Goal: Task Accomplishment & Management: Manage account settings

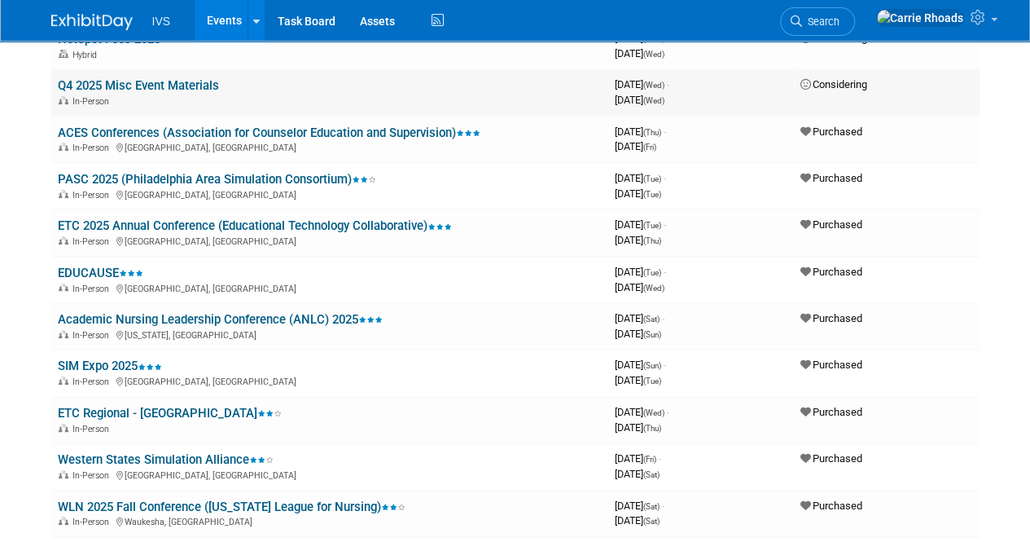
scroll to position [244, 0]
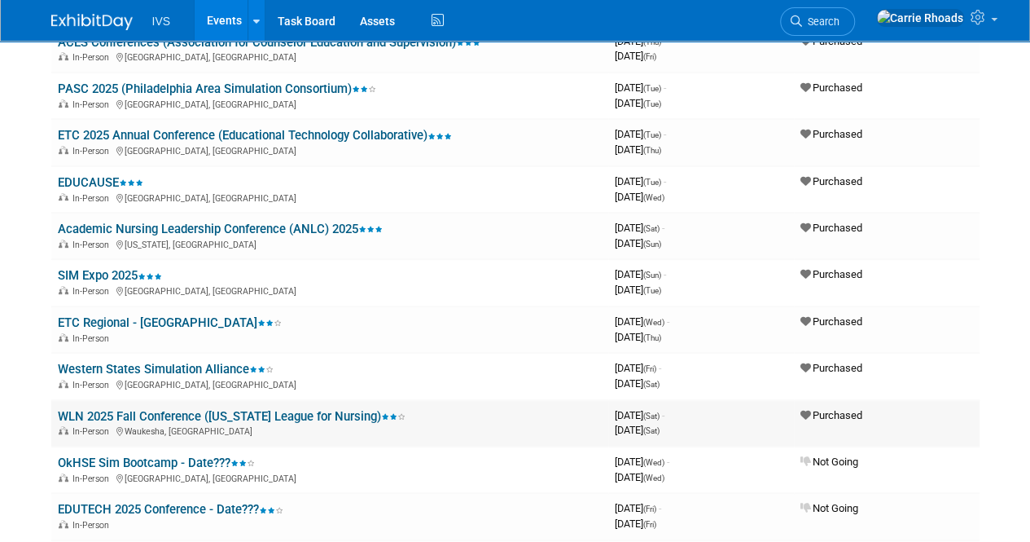
click at [149, 409] on link "WLN 2025 Fall Conference ([US_STATE] League for Nursing)" at bounding box center [232, 416] width 348 height 15
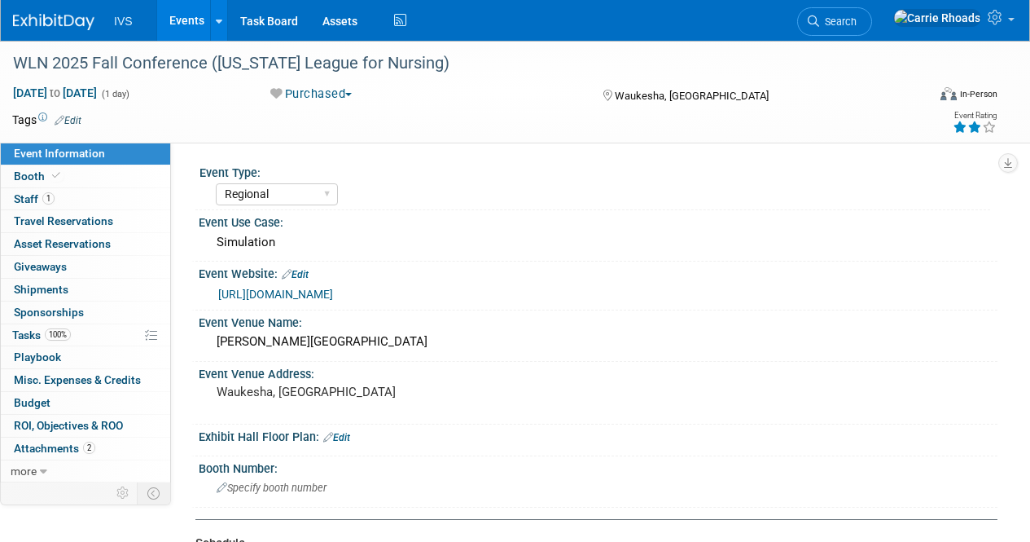
select select "Regional"
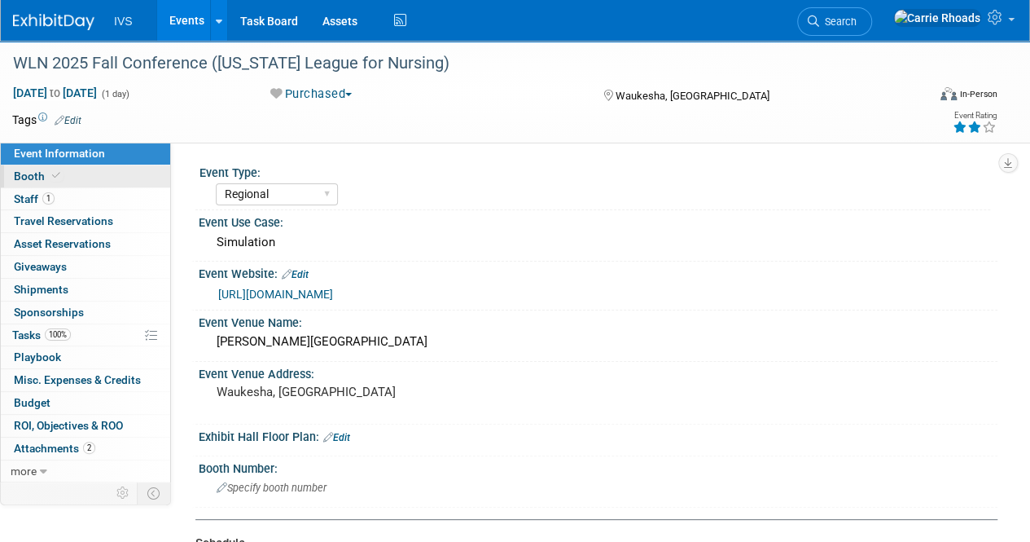
click at [34, 173] on span "Booth" at bounding box center [39, 175] width 50 height 13
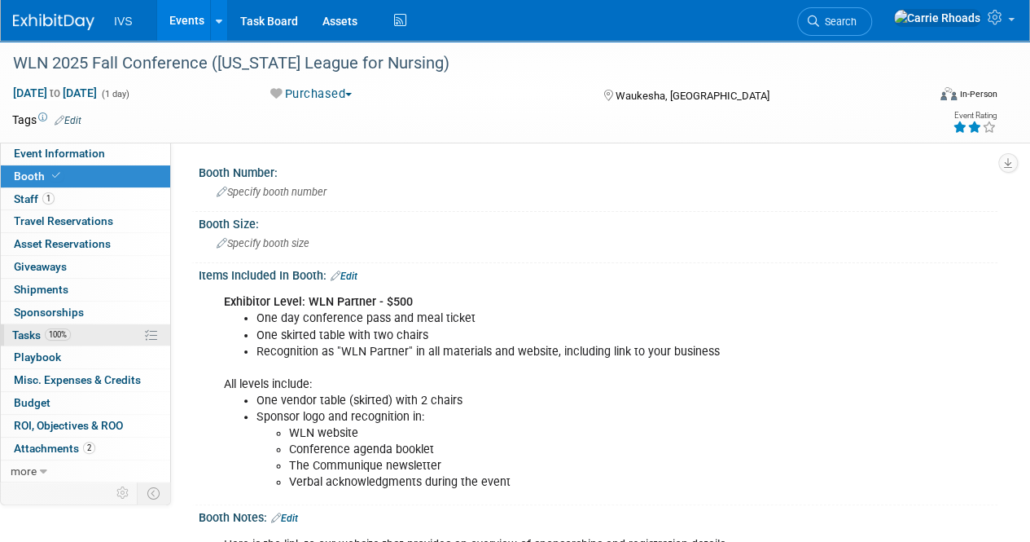
click at [17, 324] on link "100% Tasks 100%" at bounding box center [85, 335] width 169 height 22
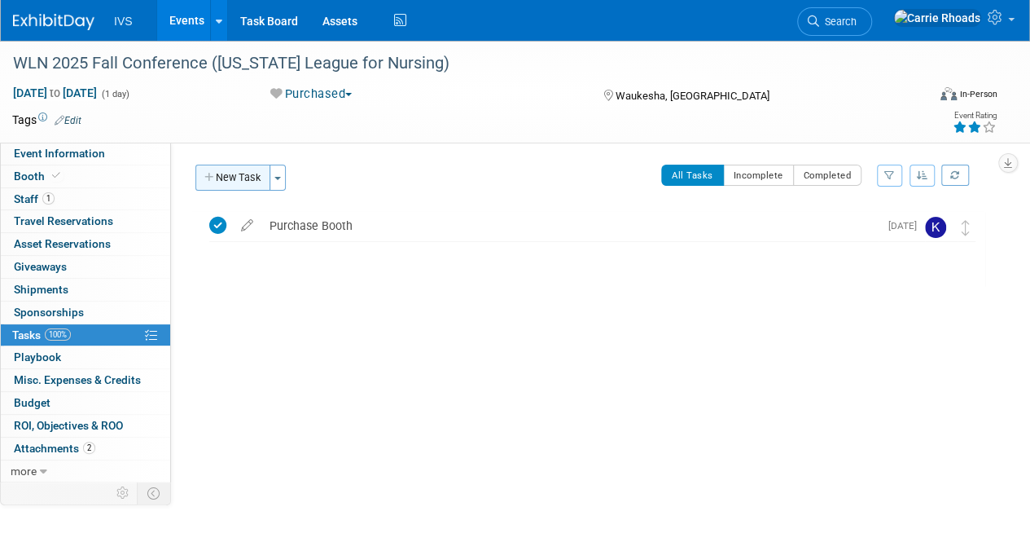
click at [242, 175] on button "New Task" at bounding box center [232, 178] width 75 height 26
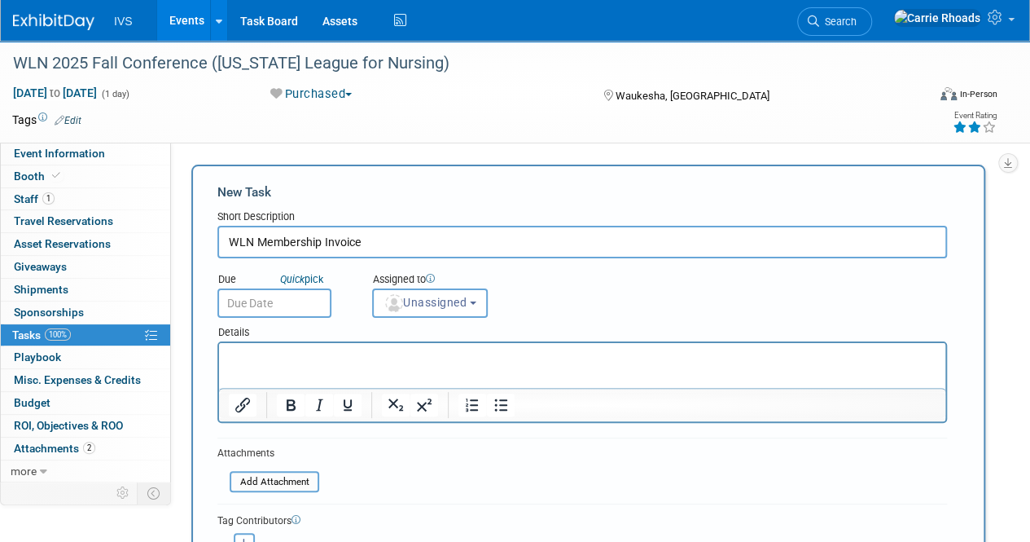
type input "WLN Membership Invoice"
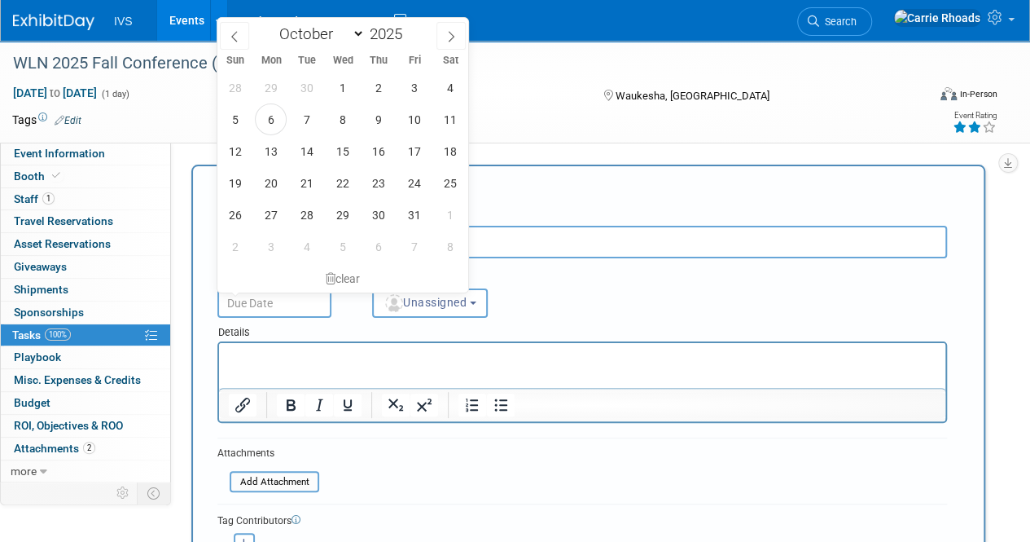
click at [262, 297] on input "text" at bounding box center [274, 302] width 114 height 29
click at [414, 115] on span "10" at bounding box center [414, 119] width 32 height 32
type input "[DATE]"
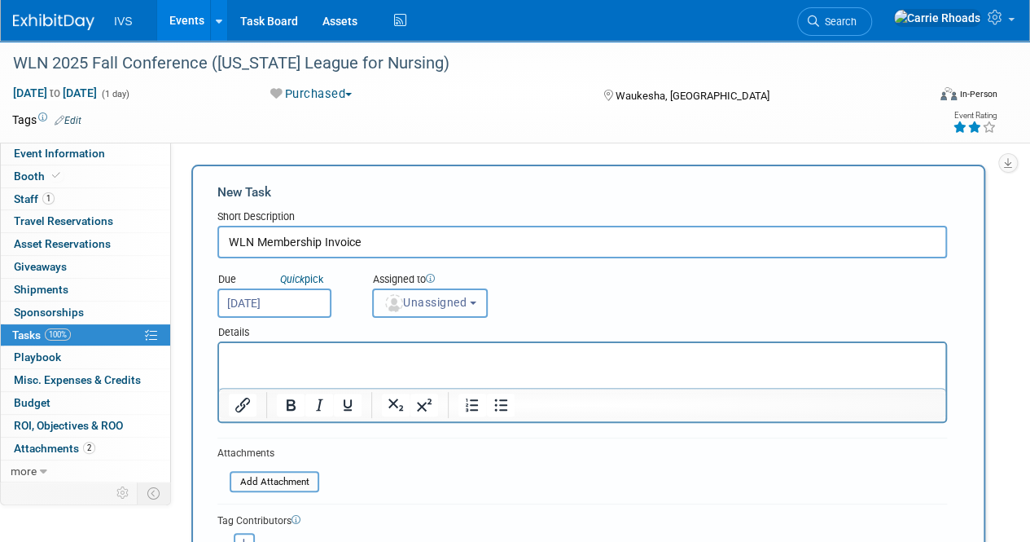
click at [441, 304] on span "Unassigned" at bounding box center [425, 302] width 83 height 13
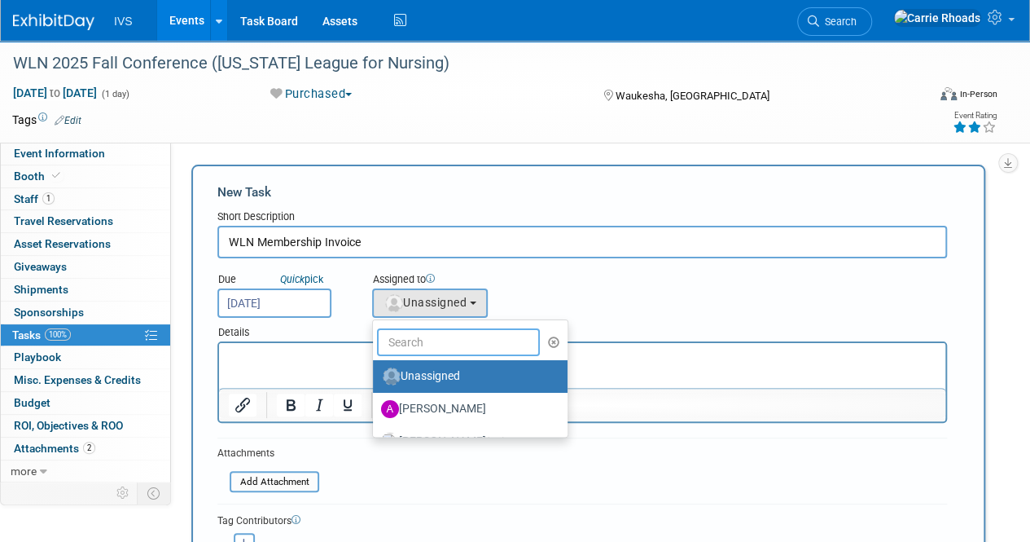
click at [437, 345] on input "text" at bounding box center [458, 342] width 163 height 28
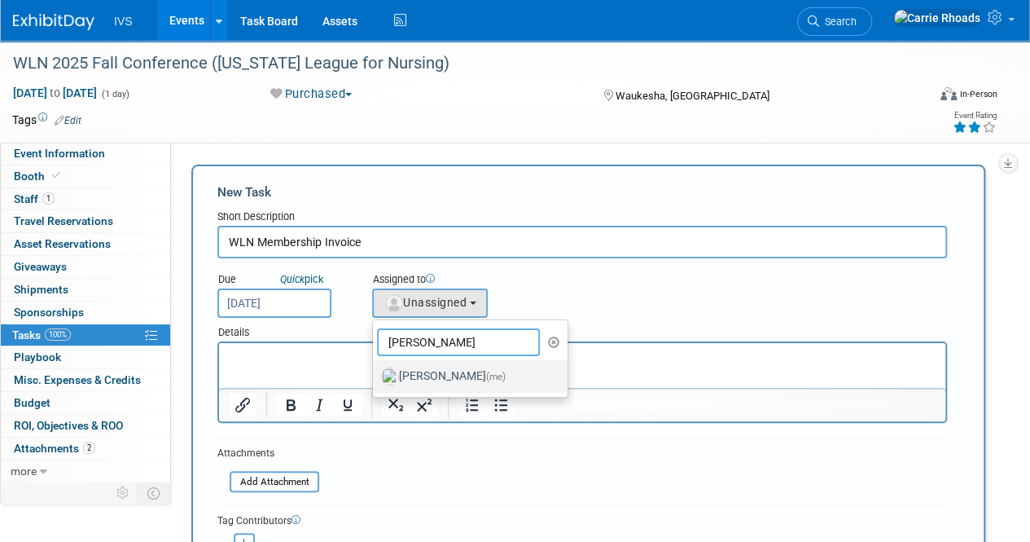
type input "[PERSON_NAME]"
click at [435, 371] on label "[PERSON_NAME] (me)" at bounding box center [466, 376] width 170 height 26
click at [375, 371] on input "[PERSON_NAME] (me)" at bounding box center [370, 374] width 11 height 11
select select "5b2fb08f-64b8-4437-9630-b83e86b7043e"
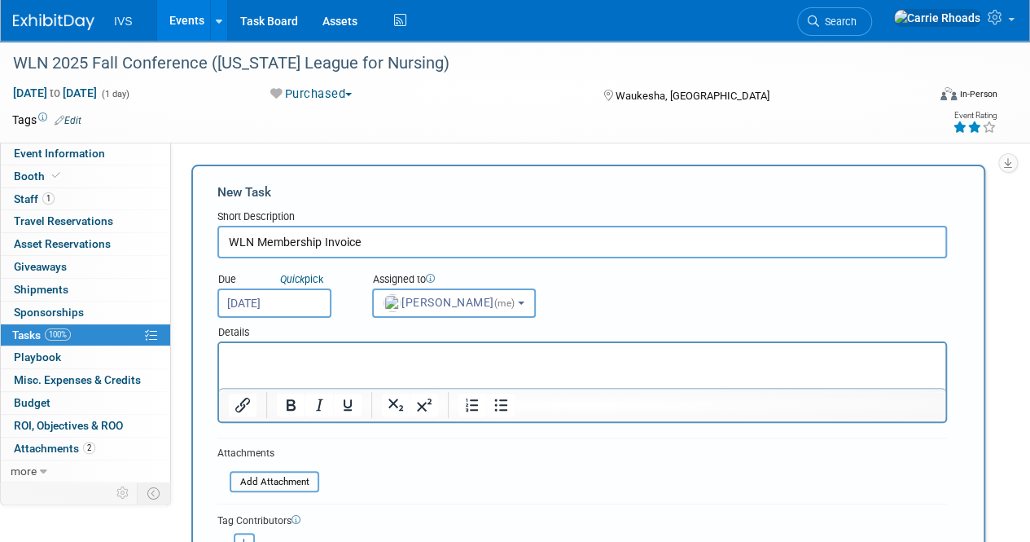
click at [354, 364] on p "Rich Text Area. Press ALT-0 for help." at bounding box center [583, 357] width 708 height 16
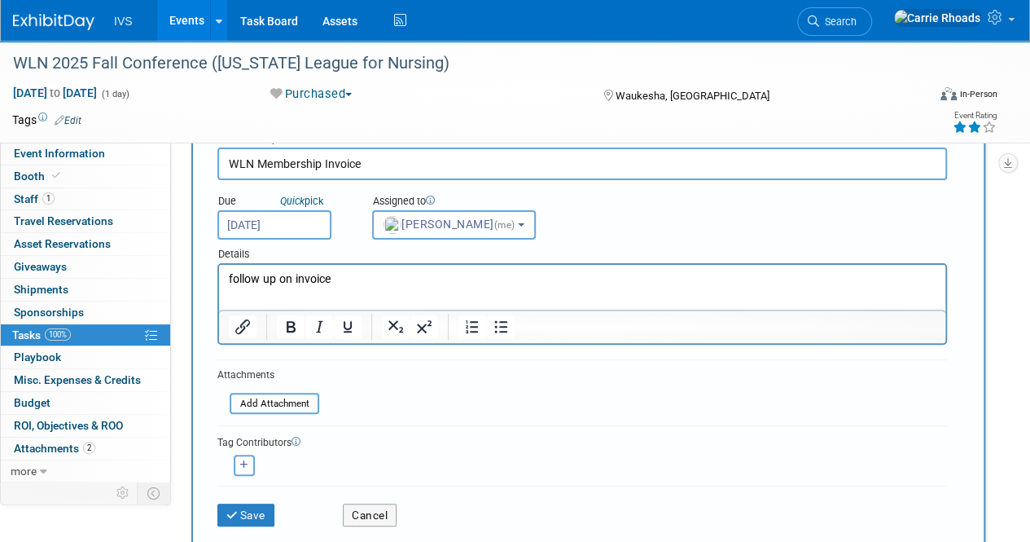
scroll to position [244, 0]
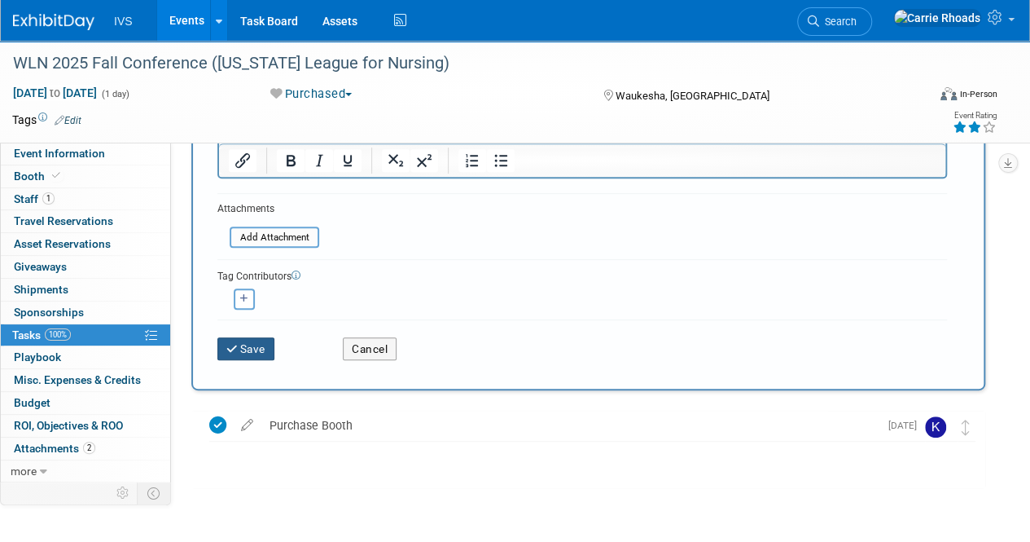
click at [249, 349] on button "Save" at bounding box center [245, 348] width 57 height 23
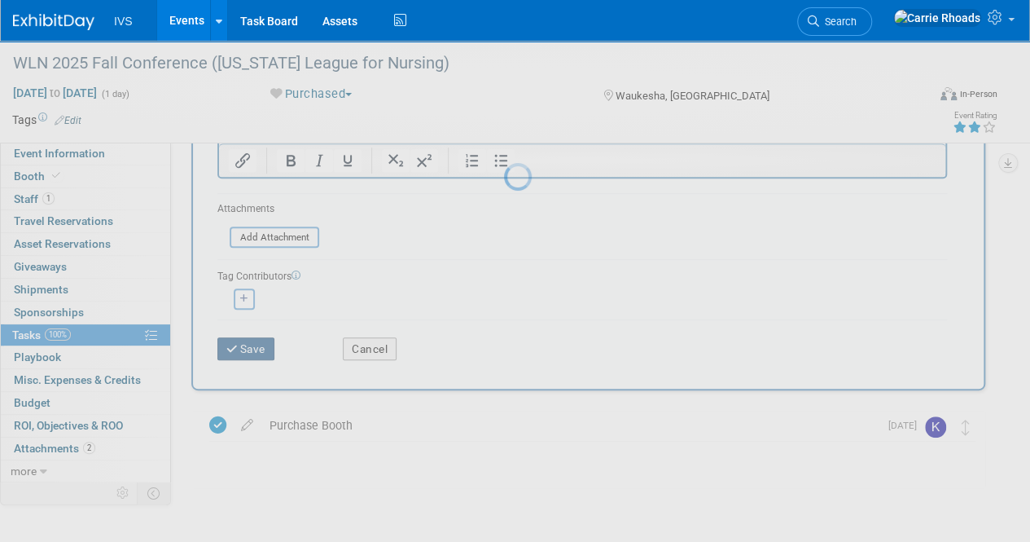
scroll to position [0, 0]
